Goal: Check status: Check status

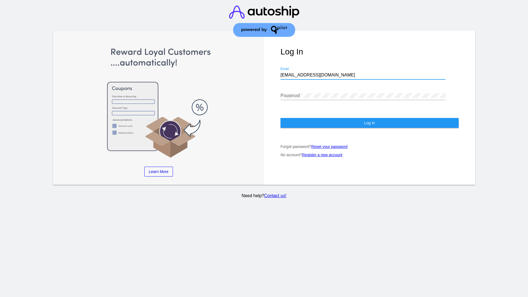
type input "[EMAIL_ADDRESS][DOMAIN_NAME]"
click at [369, 123] on span "Log In" at bounding box center [369, 123] width 11 height 4
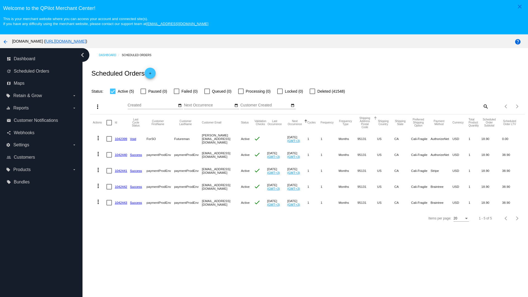
click at [185, 91] on span "Failed (0)" at bounding box center [189, 91] width 16 height 7
click at [176, 94] on input "Failed (0)" at bounding box center [176, 94] width 0 height 0
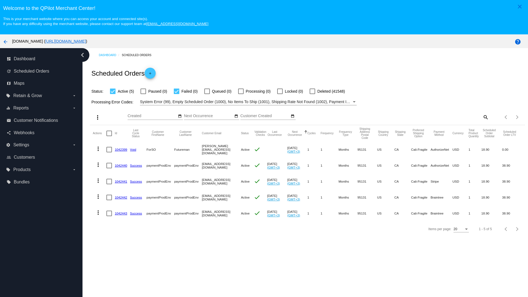
click at [185, 91] on span "Failed (0)" at bounding box center [189, 91] width 16 height 7
click at [176, 94] on input "Failed (0)" at bounding box center [176, 94] width 0 height 0
checkbox input "false"
